Goal: Task Accomplishment & Management: Use online tool/utility

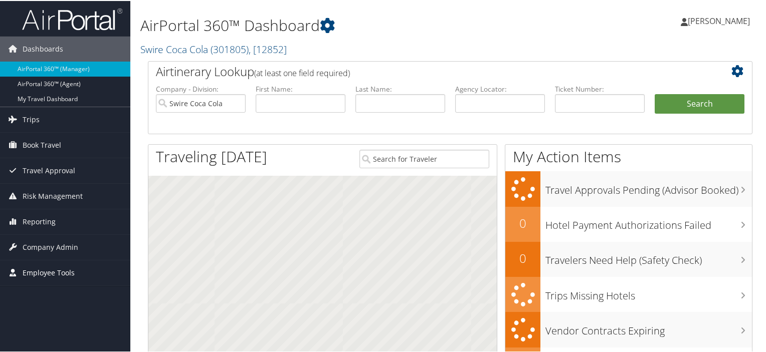
click at [54, 269] on span "Employee Tools" at bounding box center [49, 272] width 52 height 25
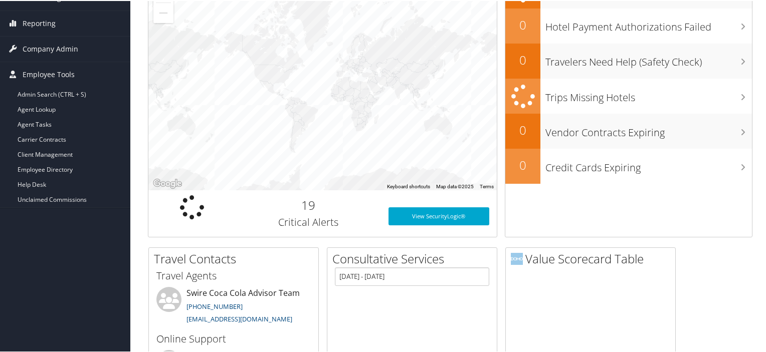
scroll to position [200, 0]
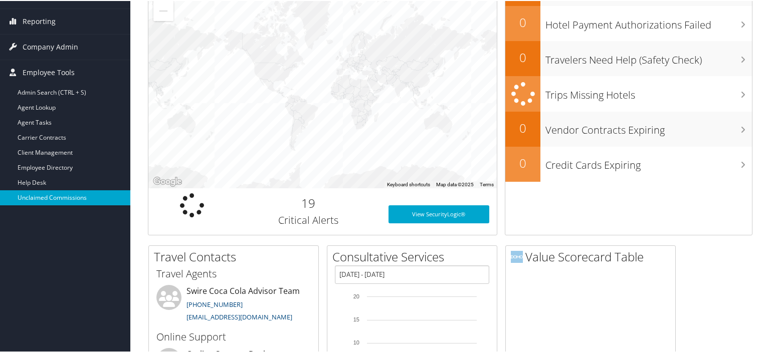
click at [61, 194] on link "Unclaimed Commissions" at bounding box center [65, 196] width 130 height 15
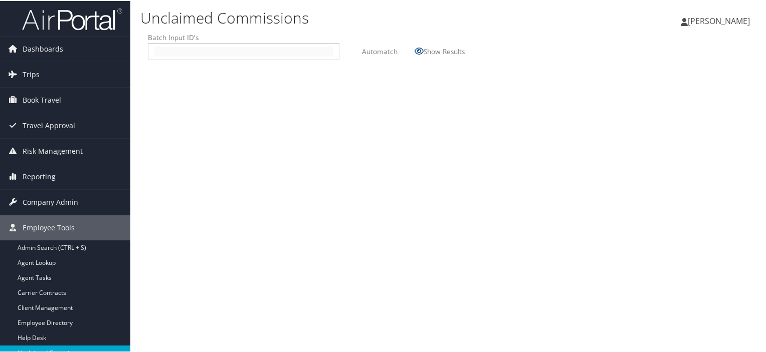
drag, startPoint x: 160, startPoint y: 50, endPoint x: 174, endPoint y: 44, distance: 15.3
click at [160, 50] on input "text" at bounding box center [243, 51] width 178 height 10
type input "2510031"
click at [377, 50] on label "Automatch" at bounding box center [380, 50] width 36 height 19
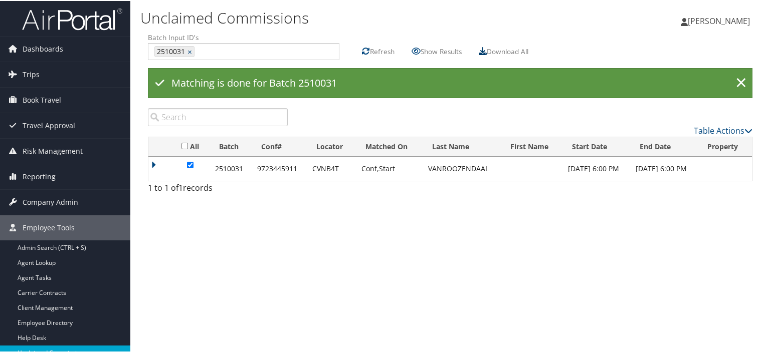
click at [486, 50] on icon at bounding box center [482, 50] width 8 height 8
